Goal: Task Accomplishment & Management: Use online tool/utility

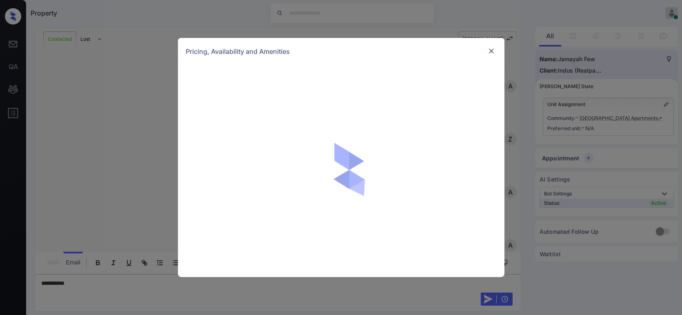
scroll to position [870, 0]
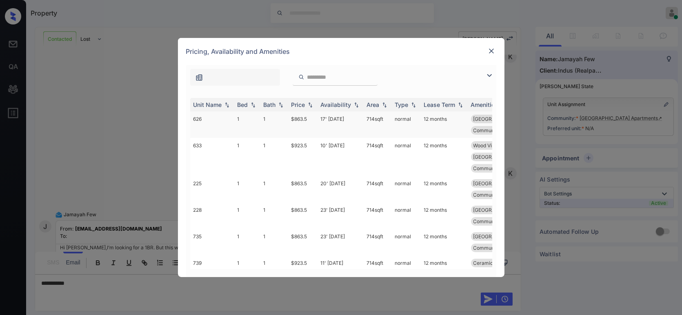
click at [307, 118] on td "$863.5" at bounding box center [302, 124] width 29 height 27
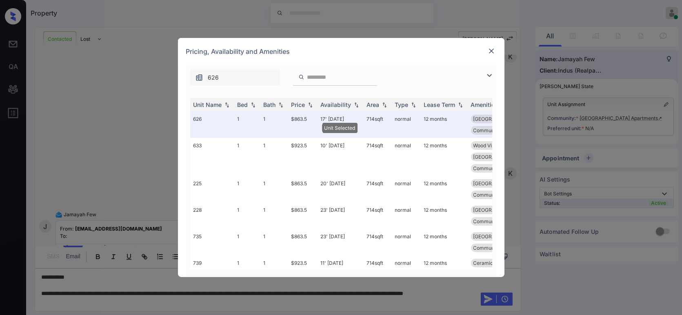
click at [494, 52] on img at bounding box center [491, 51] width 8 height 8
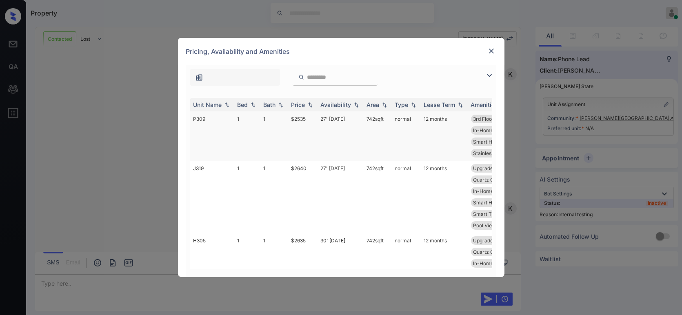
click at [304, 120] on td "$2535" at bounding box center [302, 135] width 29 height 49
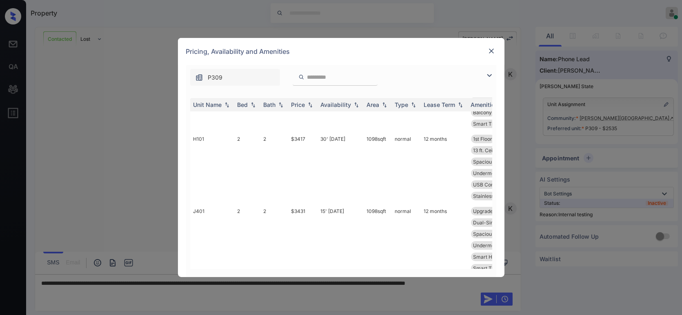
scroll to position [480, 0]
click at [489, 47] on div at bounding box center [492, 51] width 10 height 10
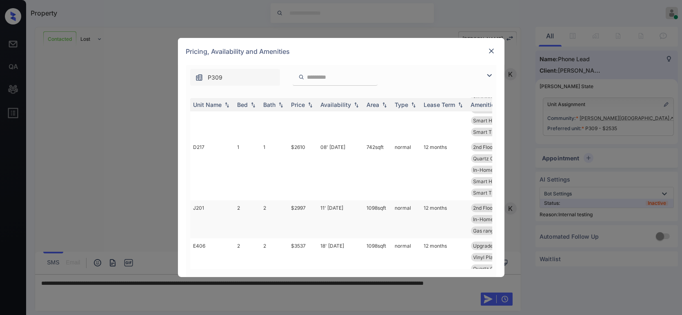
scroll to position [269, 0]
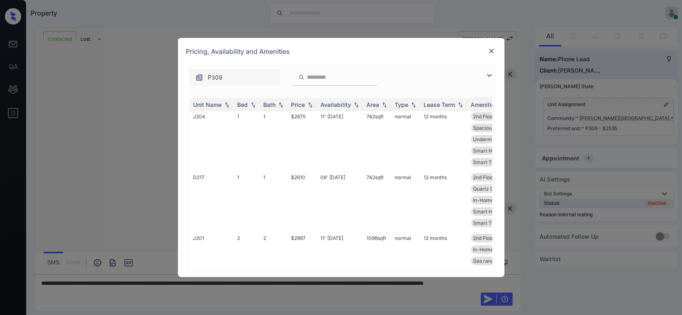
click at [493, 49] on img at bounding box center [491, 51] width 8 height 8
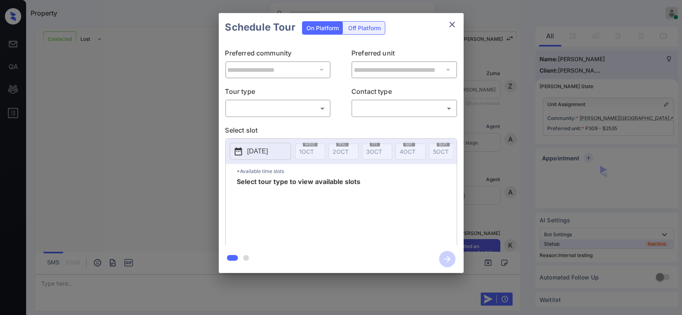
scroll to position [2038, 0]
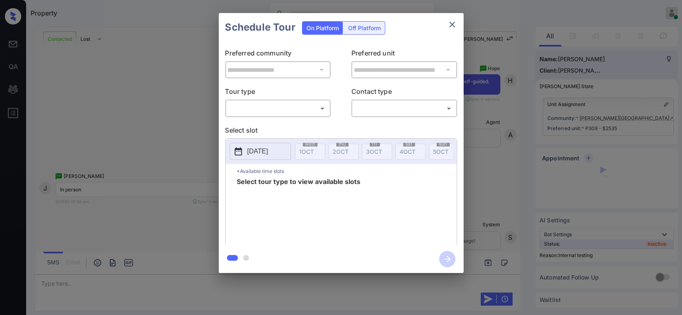
click at [253, 107] on body "Property Hope Jatap Online Set yourself offline Set yourself on break Profile S…" at bounding box center [341, 157] width 682 height 315
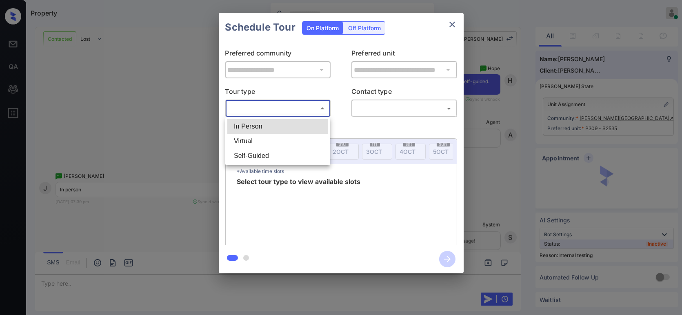
click at [250, 129] on li "In Person" at bounding box center [277, 126] width 101 height 15
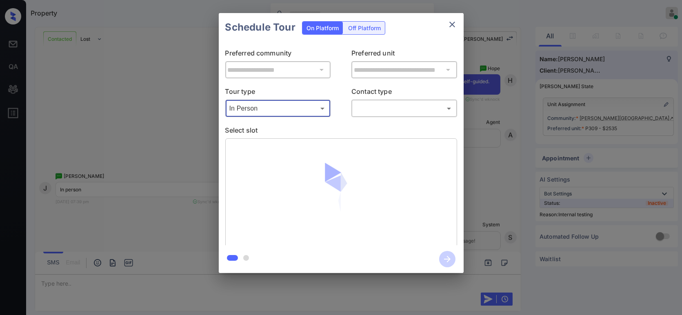
type input "********"
click at [401, 110] on body "Property Hope Jatap Online Set yourself offline Set yourself on break Profile S…" at bounding box center [341, 157] width 682 height 315
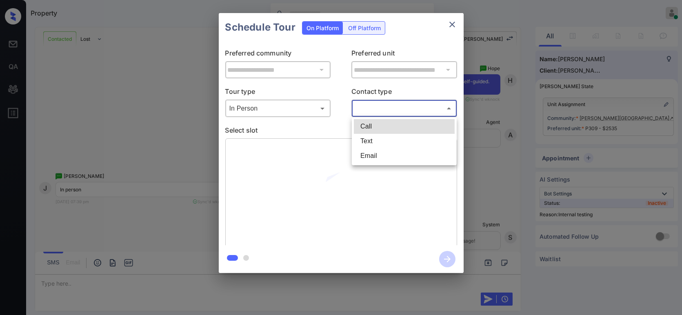
click at [393, 143] on li "Text" at bounding box center [404, 141] width 101 height 15
type input "****"
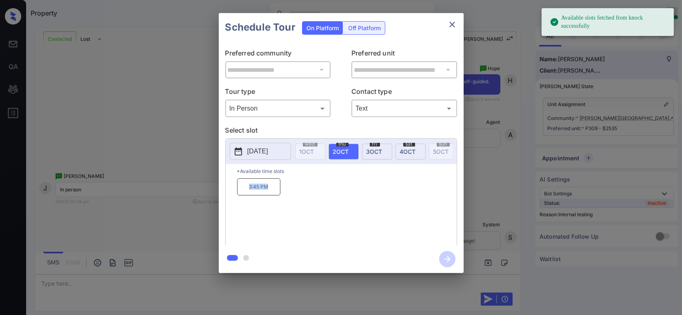
drag, startPoint x: 277, startPoint y: 187, endPoint x: 244, endPoint y: 191, distance: 33.3
click at [244, 191] on p "3:45 PM" at bounding box center [258, 186] width 43 height 17
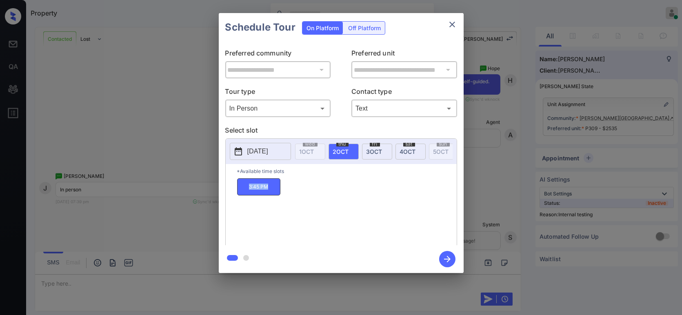
copy p "3:45 PM"
click at [446, 31] on div "Schedule Tour On Platform Off Platform" at bounding box center [341, 27] width 245 height 29
click at [456, 25] on icon "close" at bounding box center [452, 25] width 10 height 10
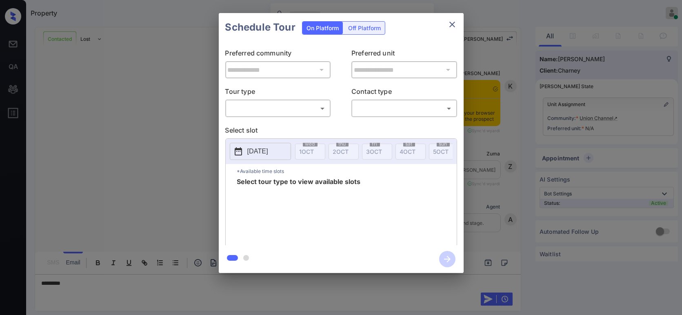
scroll to position [310, 0]
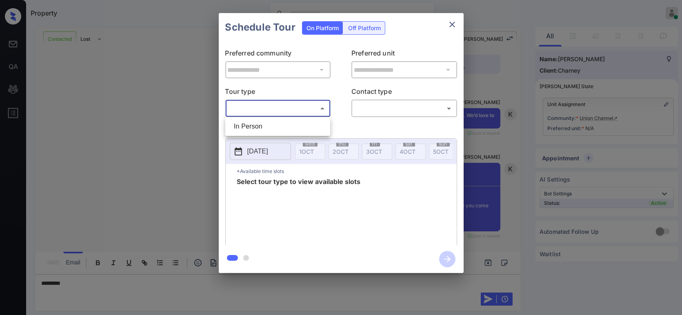
drag, startPoint x: 274, startPoint y: 110, endPoint x: 270, endPoint y: 122, distance: 12.5
click at [274, 112] on body "Property Hope Jatap Online Set yourself offline Set yourself on break Profile S…" at bounding box center [341, 157] width 682 height 315
click at [270, 122] on li "In Person" at bounding box center [277, 126] width 101 height 15
type input "********"
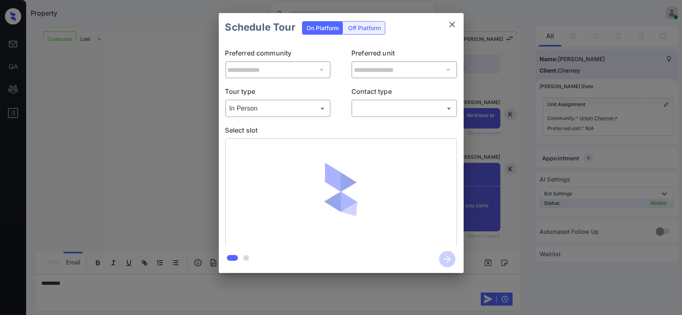
click at [358, 100] on div "​ ​" at bounding box center [404, 109] width 106 height 18
click at [360, 103] on body "Property Hope Jatap Online Set yourself offline Set yourself on break Profile S…" at bounding box center [341, 157] width 682 height 315
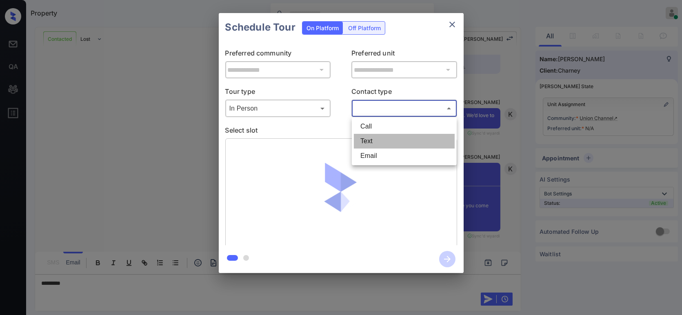
click at [366, 140] on li "Text" at bounding box center [404, 141] width 101 height 15
type input "****"
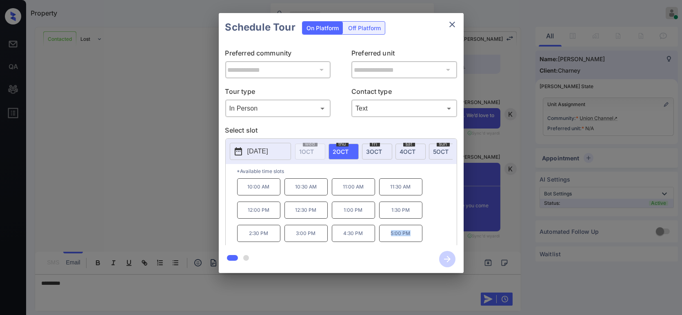
copy p "5:00 PM"
drag, startPoint x: 416, startPoint y: 239, endPoint x: 390, endPoint y: 238, distance: 25.7
click at [390, 238] on p "5:00 PM" at bounding box center [400, 233] width 43 height 17
click at [89, 294] on div at bounding box center [341, 157] width 682 height 315
